Goal: Transaction & Acquisition: Purchase product/service

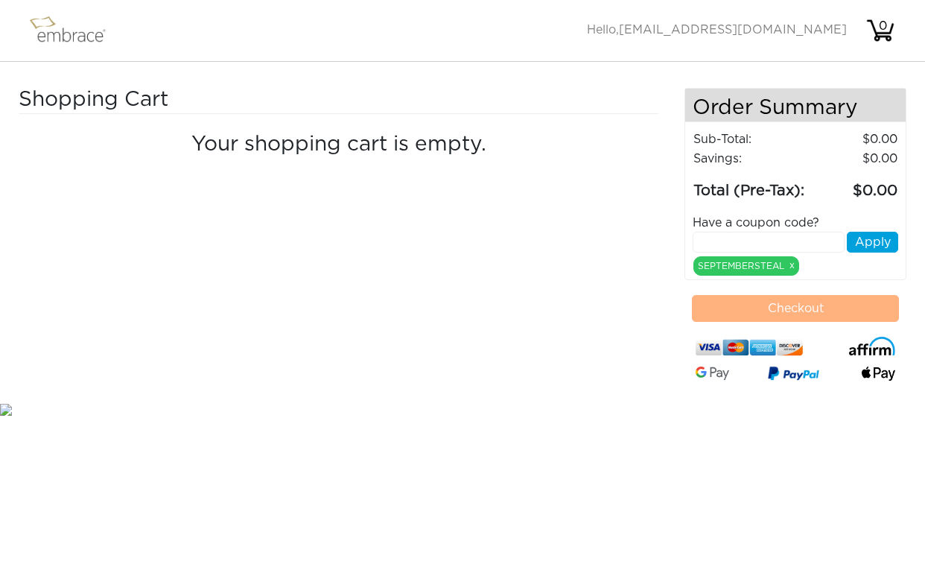
click at [464, 400] on div "Shopping Cart Your shopping cart is empty." at bounding box center [352, 244] width 666 height 312
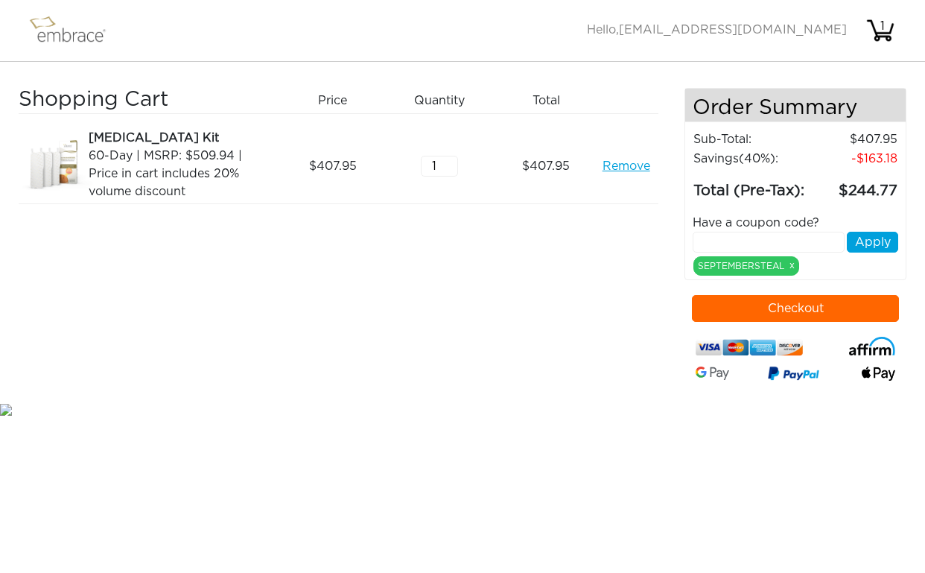
click at [70, 34] on img at bounding box center [74, 30] width 97 height 37
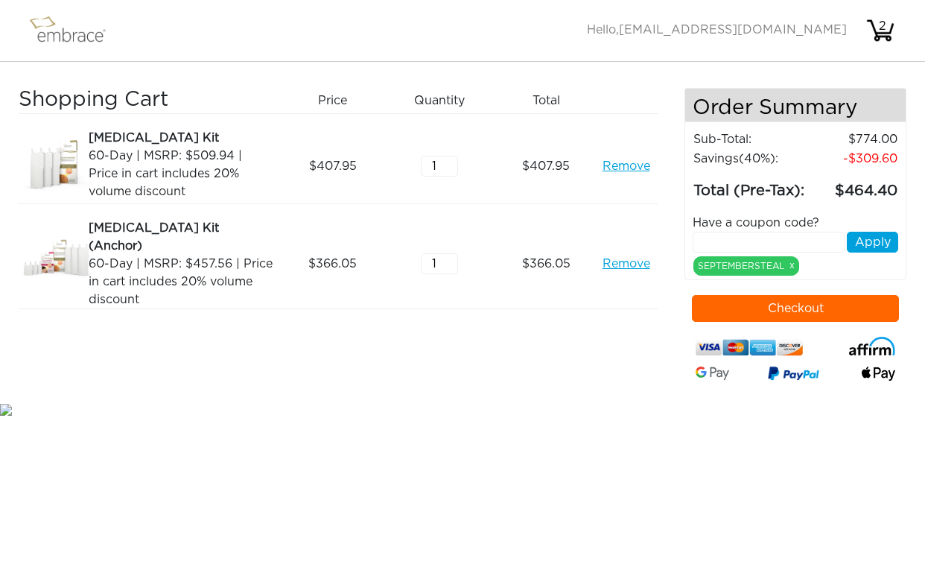
click at [737, 322] on button "Checkout" at bounding box center [795, 308] width 207 height 27
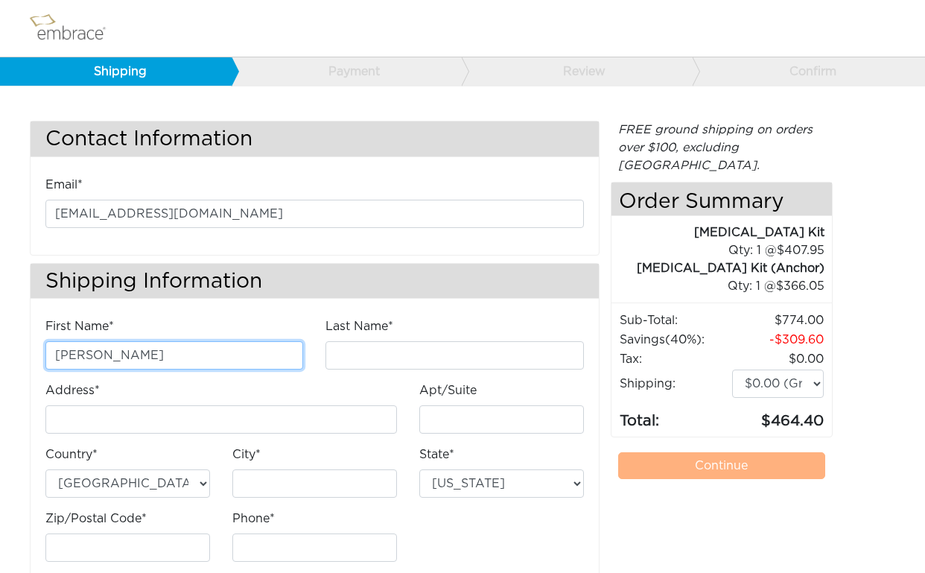
type input "Christy"
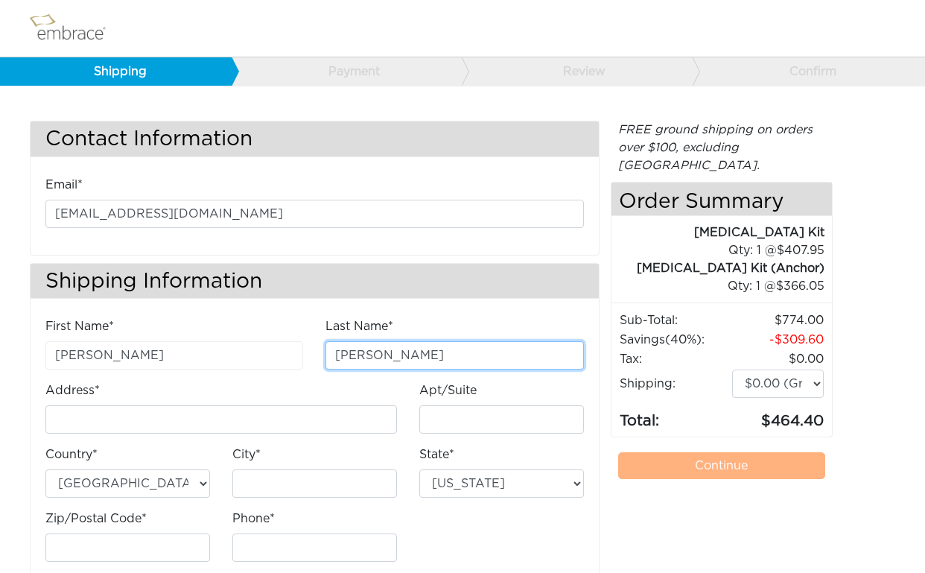
type input "Kelly"
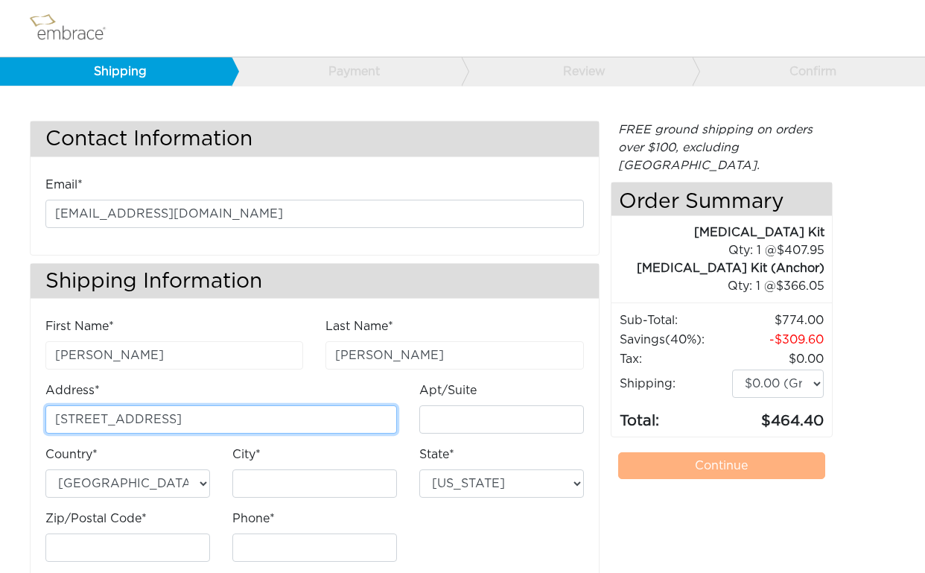
type input "[STREET_ADDRESS]"
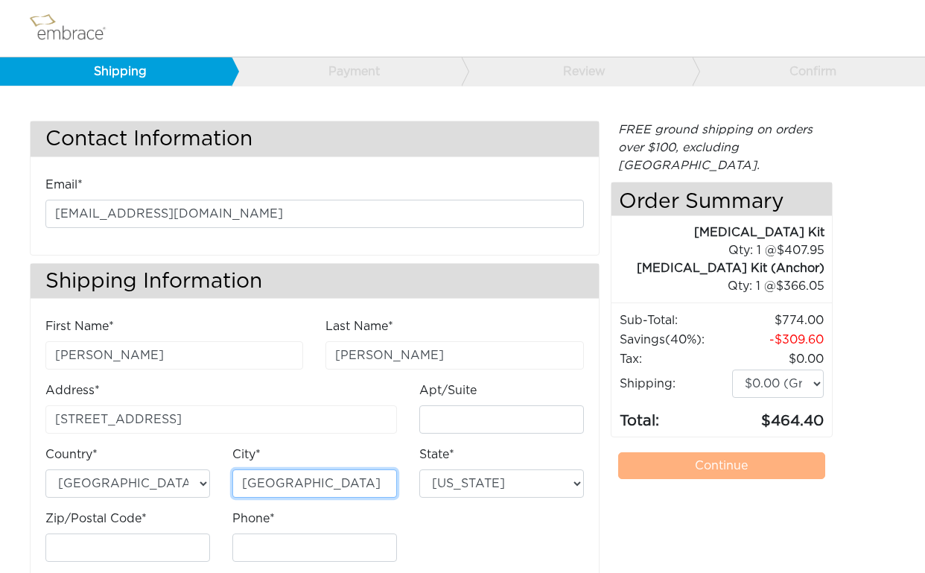
type input "Fernandina beach"
select select "FL"
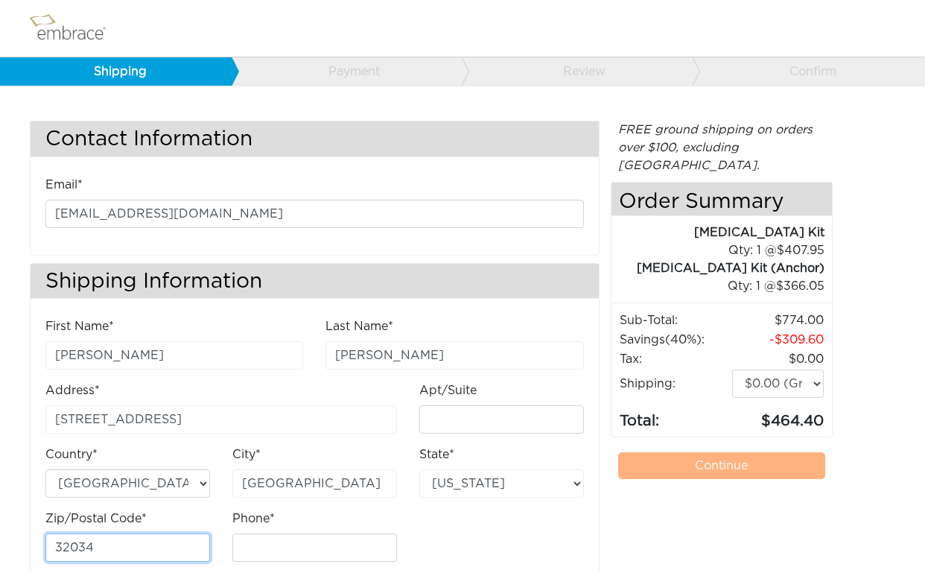
type input "32034"
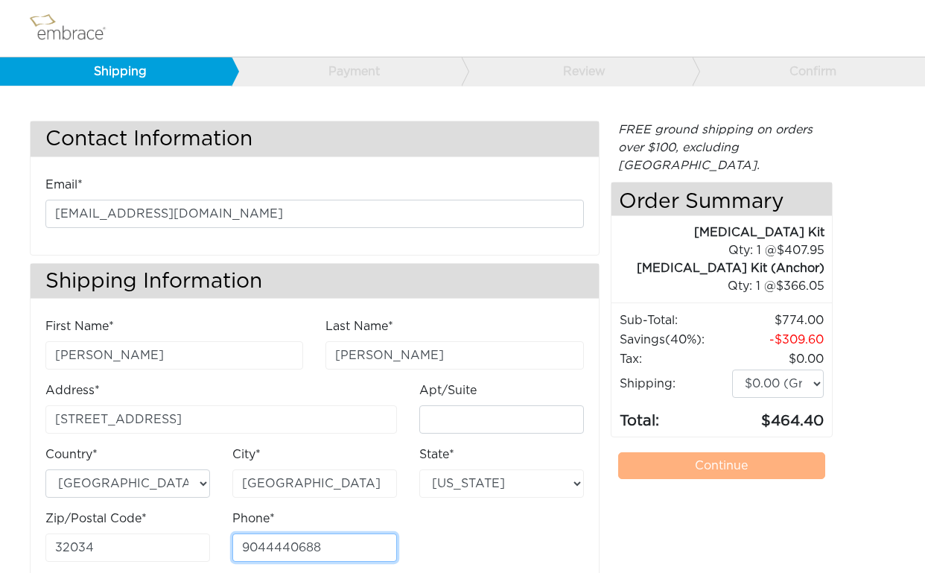
type input "9044440688"
click at [676, 452] on link "Continue" at bounding box center [721, 465] width 207 height 27
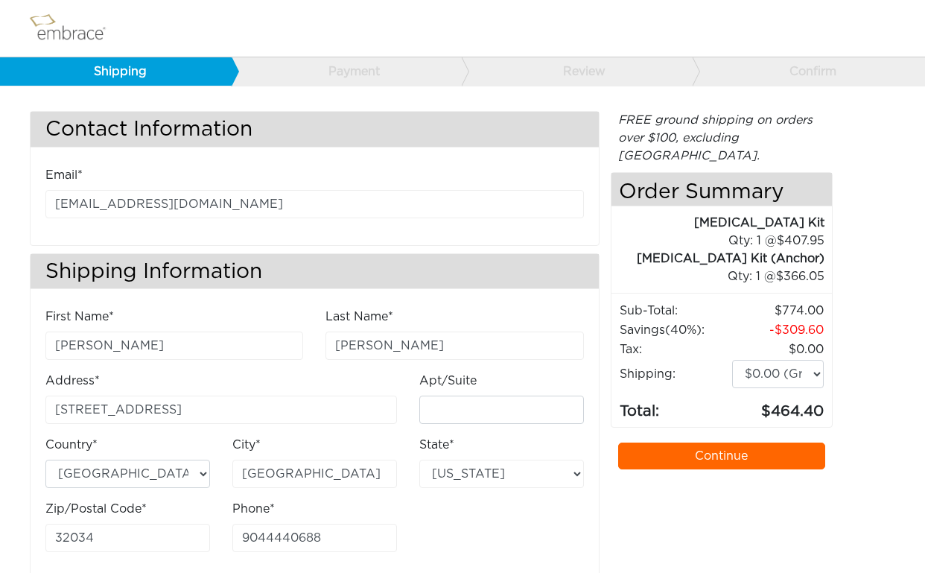
scroll to position [16, 0]
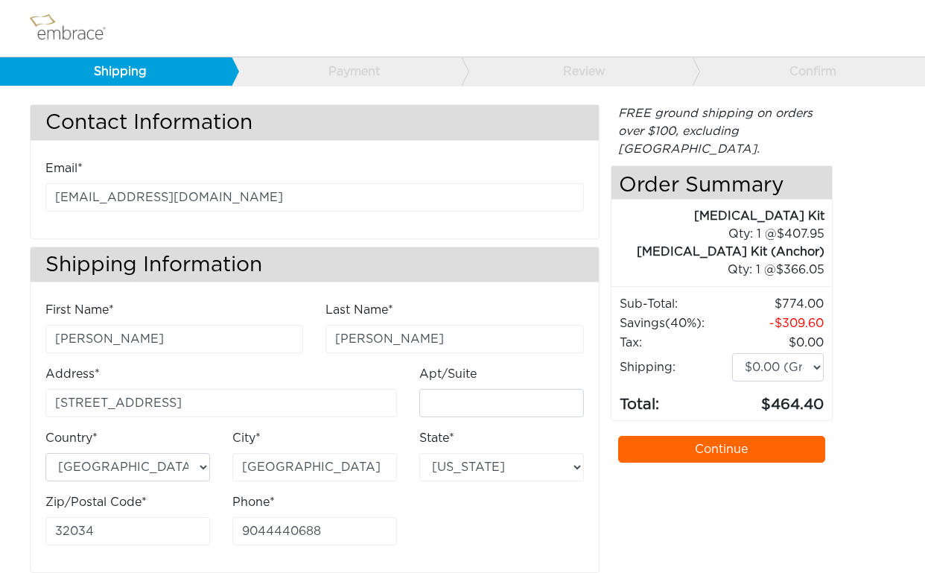
click at [709, 436] on link "Continue" at bounding box center [721, 449] width 207 height 27
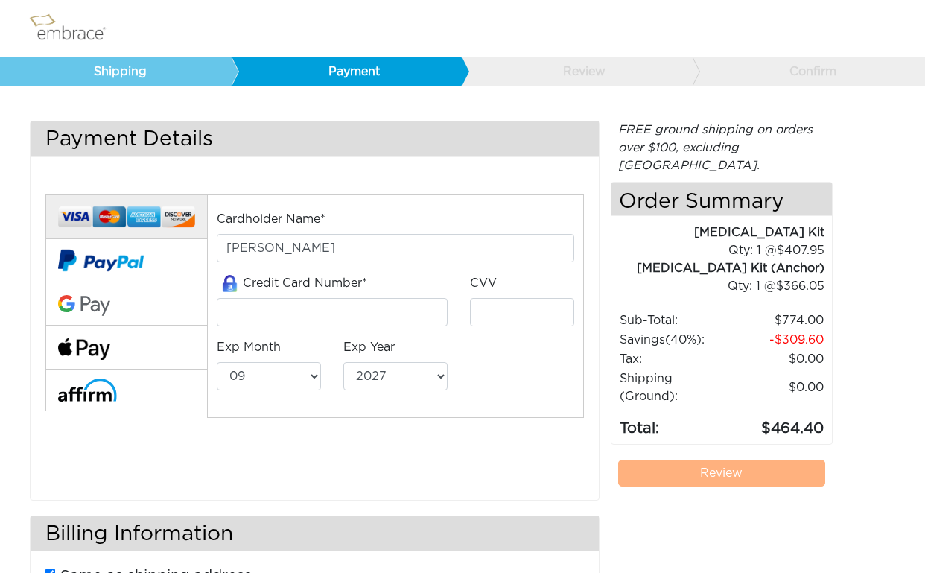
select select "9"
select select "2027"
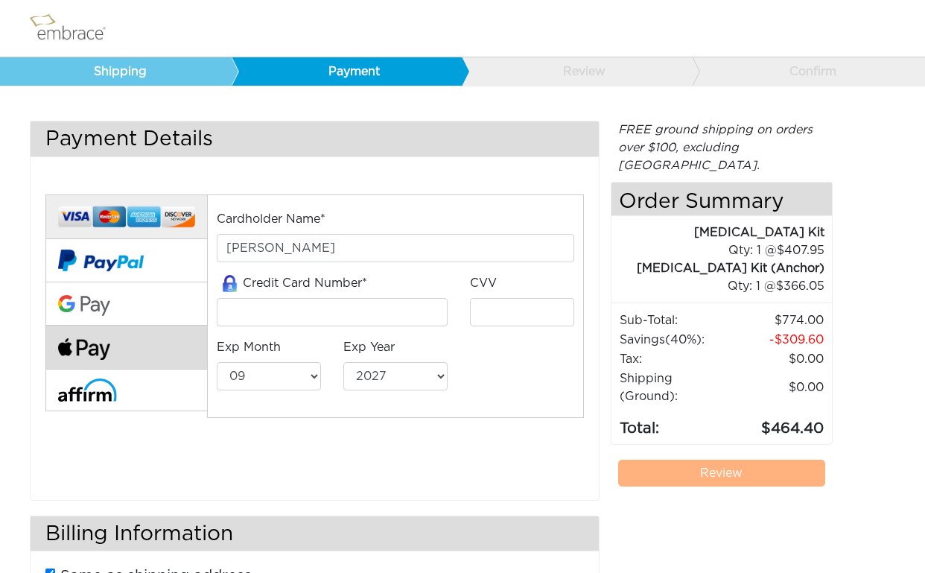
click at [130, 346] on button at bounding box center [126, 348] width 162 height 44
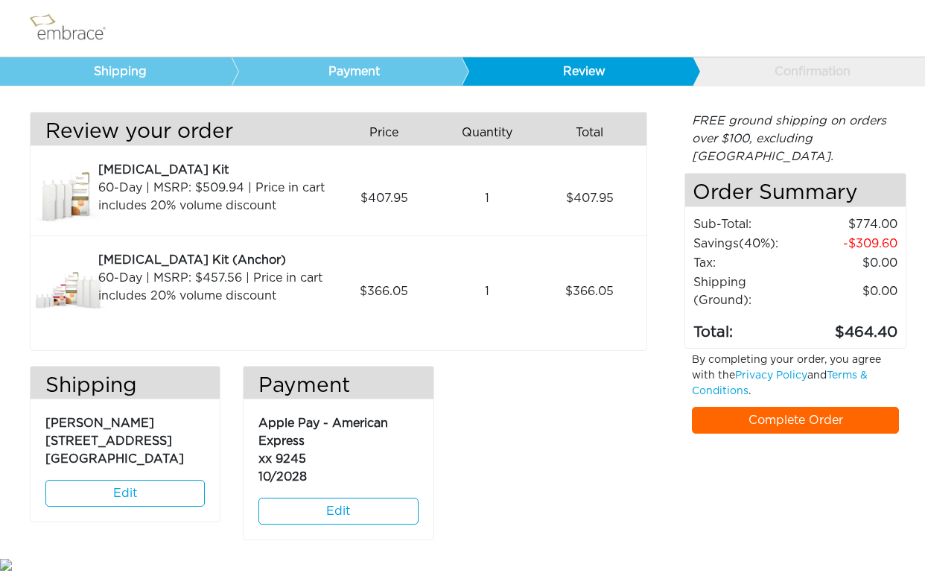
scroll to position [8, 0]
click at [784, 407] on link "Complete Order" at bounding box center [795, 420] width 207 height 27
